Goal: Navigation & Orientation: Go to known website

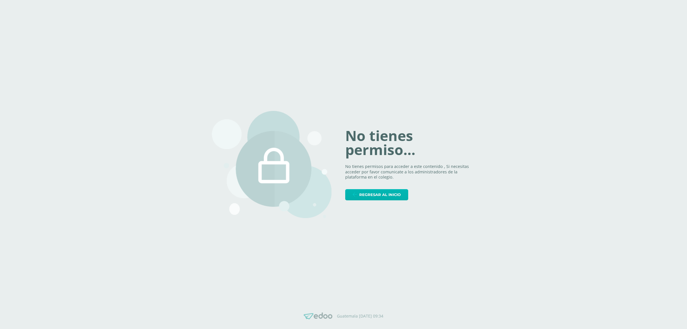
click at [374, 195] on span "Regresar al inicio" at bounding box center [380, 194] width 42 height 11
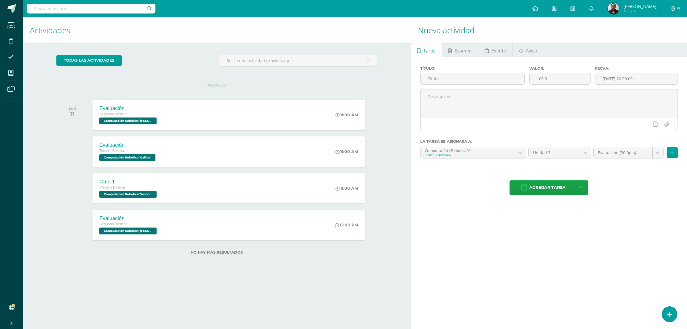
click at [49, 4] on input "text" at bounding box center [91, 9] width 129 height 10
type input "prepa"
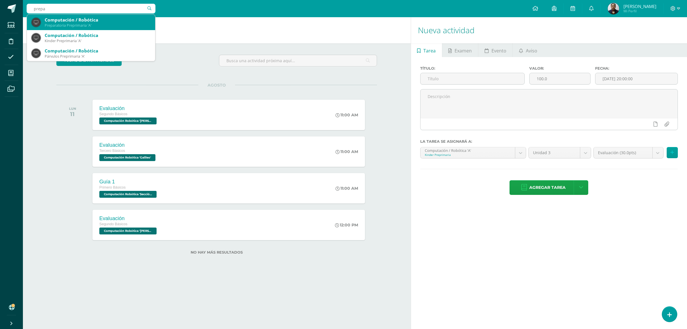
click at [77, 25] on div "Preparatoria Preprimaria 'A'" at bounding box center [98, 25] width 106 height 5
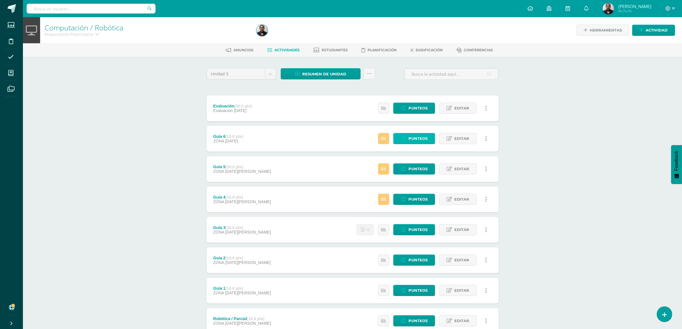
click at [404, 136] on icon at bounding box center [402, 138] width 5 height 5
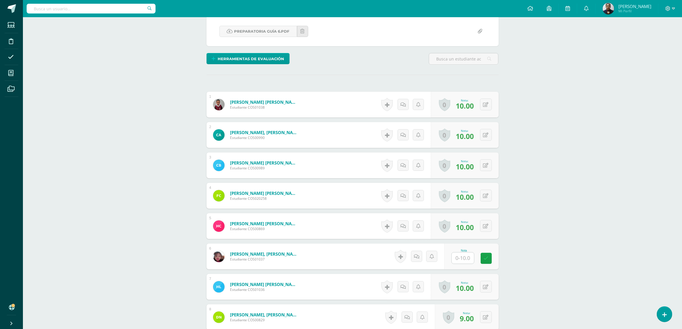
scroll to position [108, 0]
click at [460, 259] on input "text" at bounding box center [465, 257] width 23 height 11
type input "10"
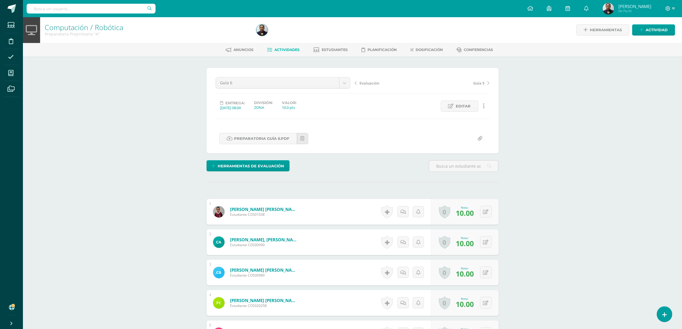
scroll to position [0, 0]
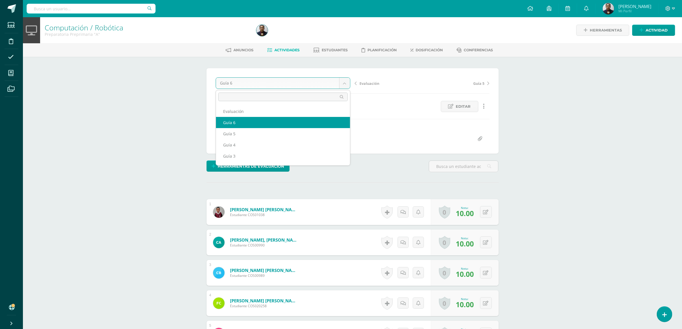
drag, startPoint x: 342, startPoint y: 82, endPoint x: 333, endPoint y: 87, distance: 10.5
click at [342, 82] on body "Estudiantes Disciplina Asistencia Mis cursos Archivos Soporte Ayuda Reportar un…" at bounding box center [341, 297] width 682 height 594
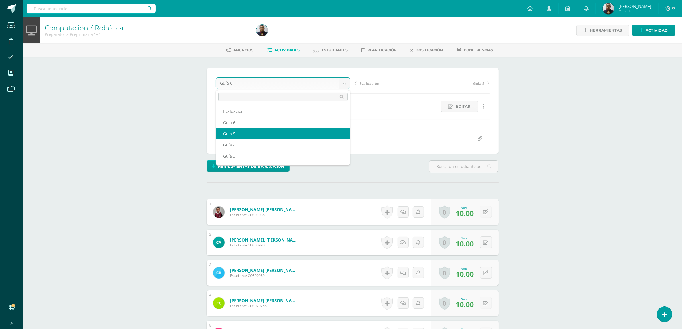
select select "/dashboard/teacher/grade-activity/121264/"
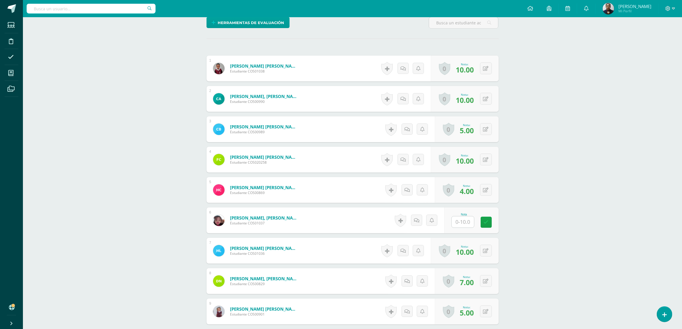
scroll to position [144, 0]
click at [457, 222] on input "text" at bounding box center [465, 221] width 23 height 11
type input "10"
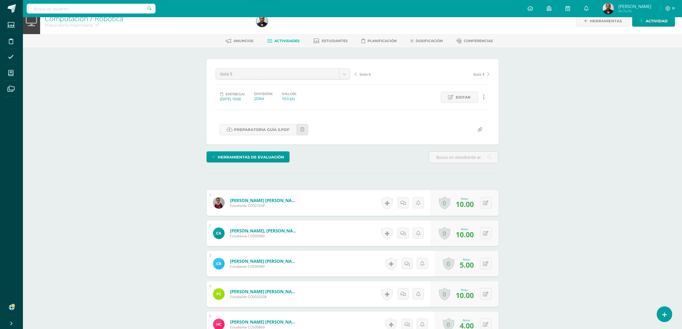
scroll to position [0, 0]
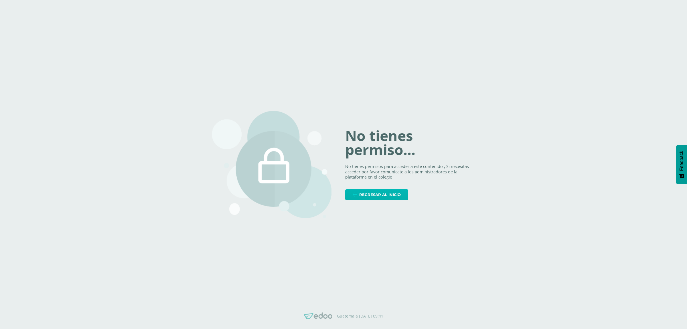
click at [368, 199] on span "Regresar al inicio" at bounding box center [380, 194] width 42 height 11
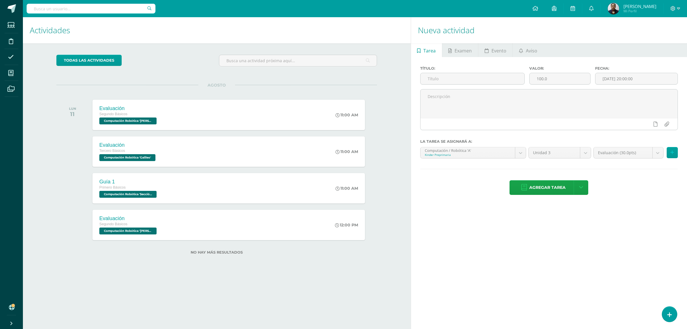
click at [101, 13] on input "text" at bounding box center [91, 9] width 129 height 10
type input "sexto"
click at [95, 22] on div "Computación Robótica" at bounding box center [98, 20] width 106 height 6
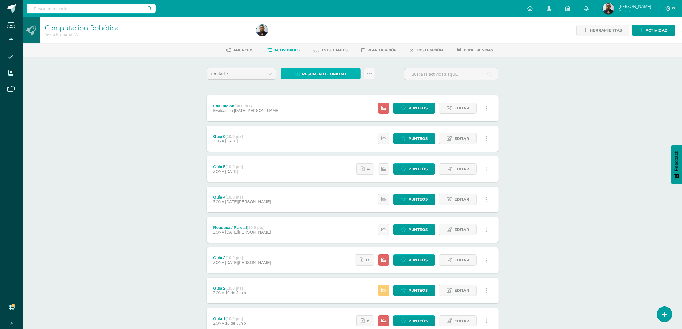
click at [326, 74] on span "Resumen de unidad" at bounding box center [324, 74] width 44 height 11
click at [327, 35] on link "Descargar como HTML" at bounding box center [320, 35] width 61 height 9
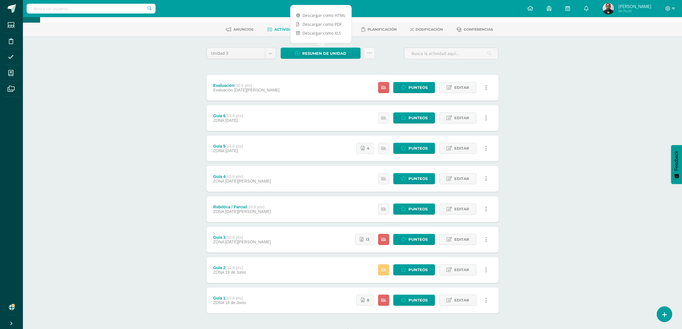
scroll to position [42, 0]
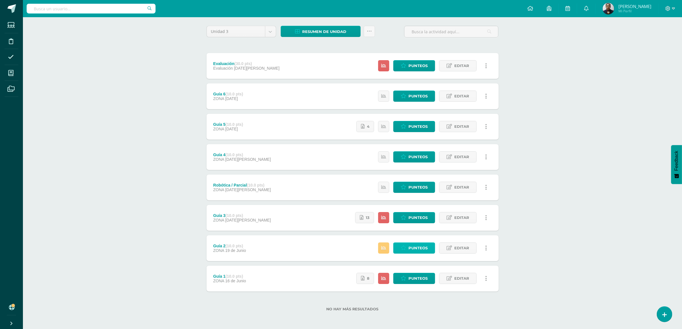
click at [408, 246] on span "Punteos" at bounding box center [417, 247] width 19 height 11
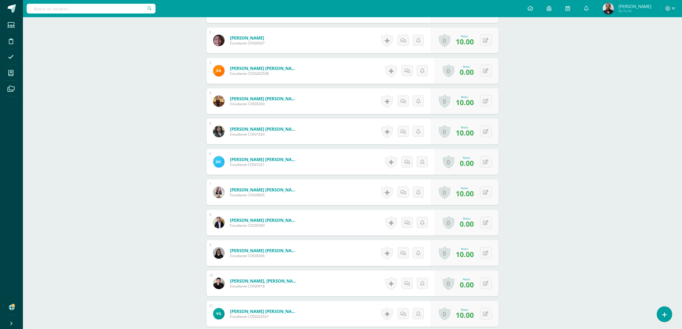
scroll to position [189, 0]
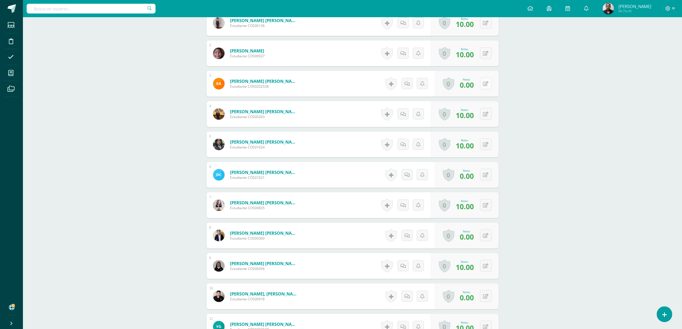
click at [484, 82] on button at bounding box center [486, 84] width 12 height 12
type input "8"
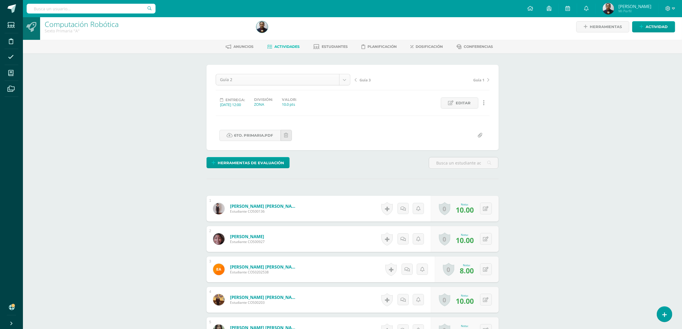
scroll to position [0, 0]
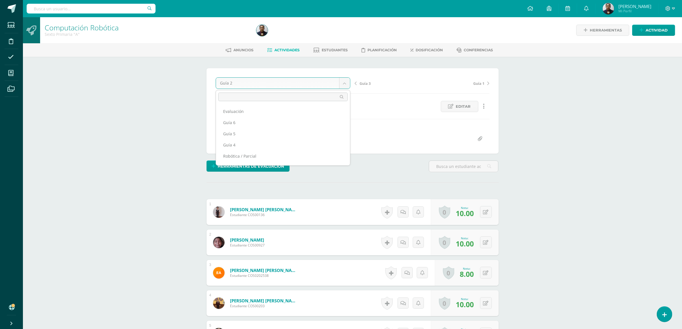
scroll to position [13, 0]
select select "/dashboard/teacher/grade-activity/120897/"
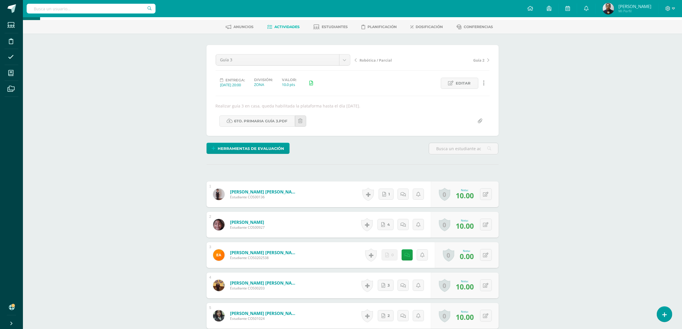
scroll to position [36, 0]
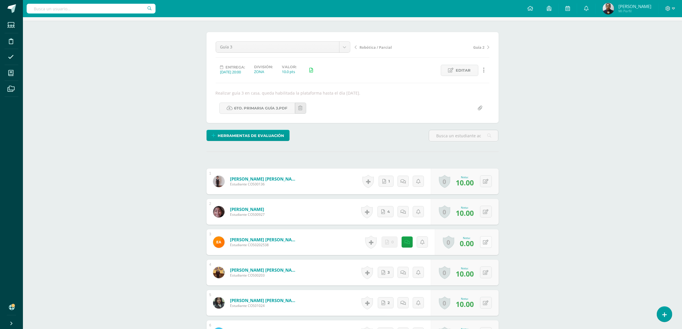
click at [483, 240] on button at bounding box center [486, 242] width 12 height 12
type input "8"
click at [472, 248] on link at bounding box center [474, 243] width 11 height 11
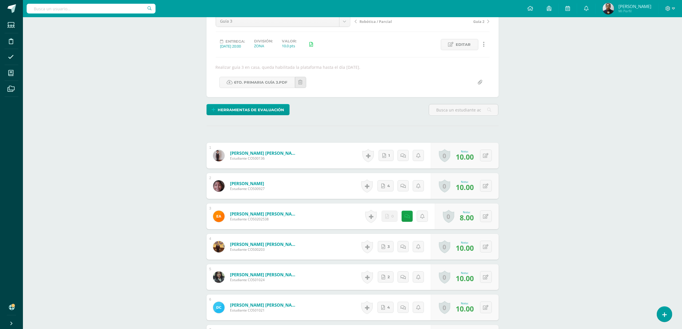
scroll to position [0, 0]
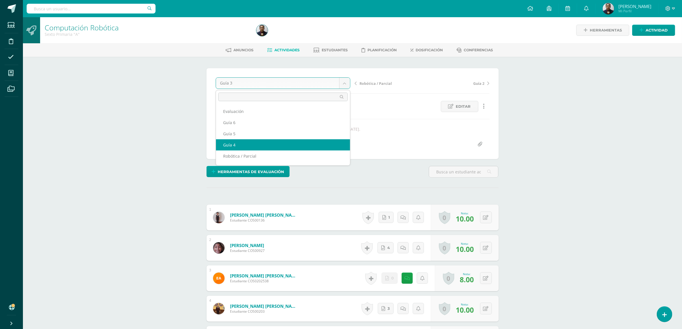
select select "/dashboard/teacher/grade-activity/120982/"
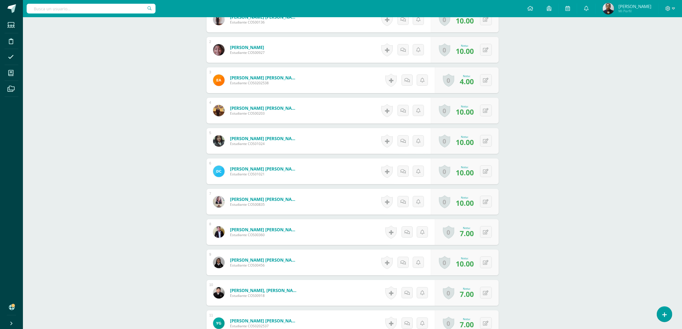
scroll to position [180, 0]
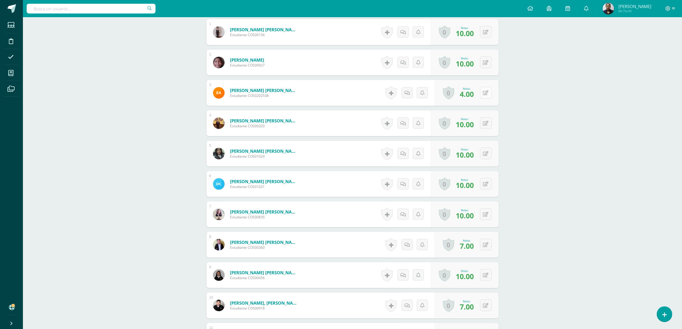
click at [486, 92] on icon at bounding box center [485, 92] width 5 height 5
type input "10"
click at [97, 6] on input "text" at bounding box center [91, 9] width 129 height 10
type input "tercero"
click at [90, 21] on div "Computación /Robotica" at bounding box center [98, 20] width 106 height 6
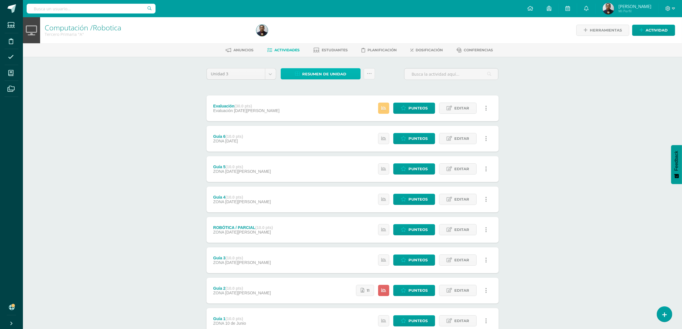
click at [317, 68] on link "Resumen de unidad" at bounding box center [321, 73] width 80 height 11
click at [320, 36] on link "Descargar como HTML" at bounding box center [320, 35] width 61 height 9
